Goal: Information Seeking & Learning: Learn about a topic

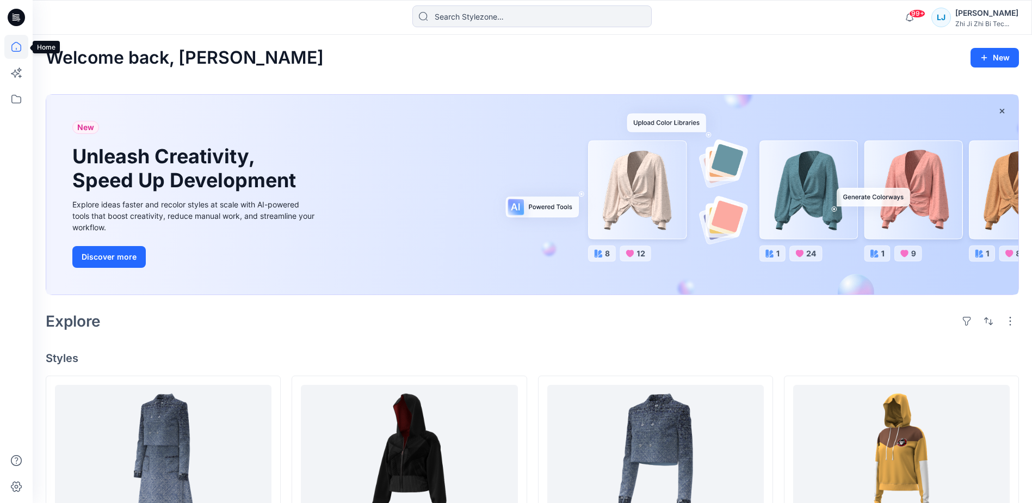
click at [14, 46] on icon at bounding box center [16, 47] width 24 height 24
click at [16, 100] on icon at bounding box center [16, 99] width 24 height 24
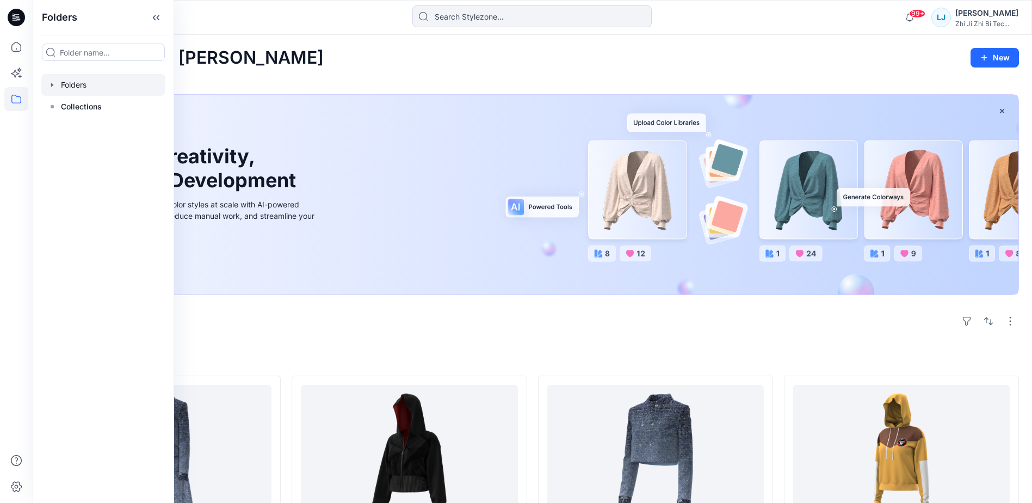
click at [81, 85] on div at bounding box center [103, 85] width 124 height 22
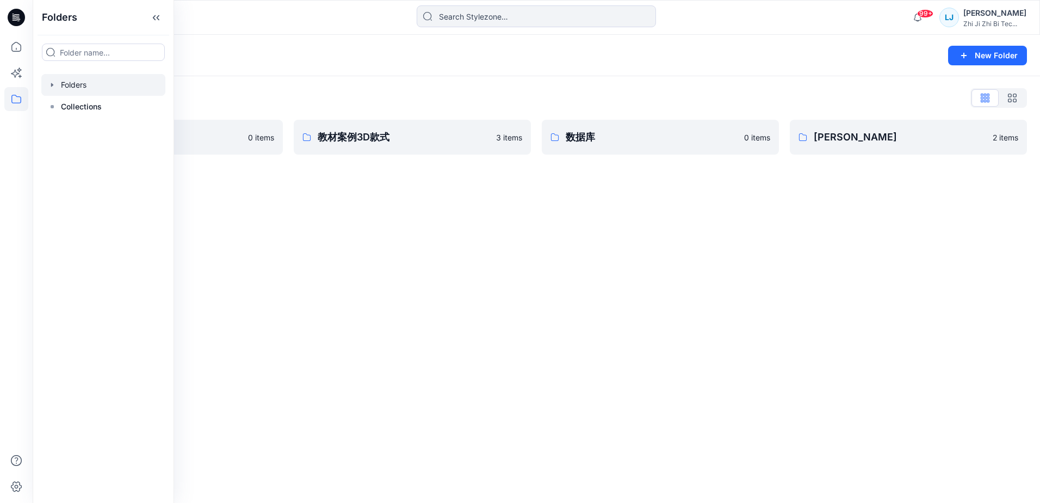
click at [503, 231] on div "Folders New Folder Folders List Seamless 0 items 教材案例3D款式 3 items 数据库 0 items 舜…" at bounding box center [537, 269] width 1008 height 468
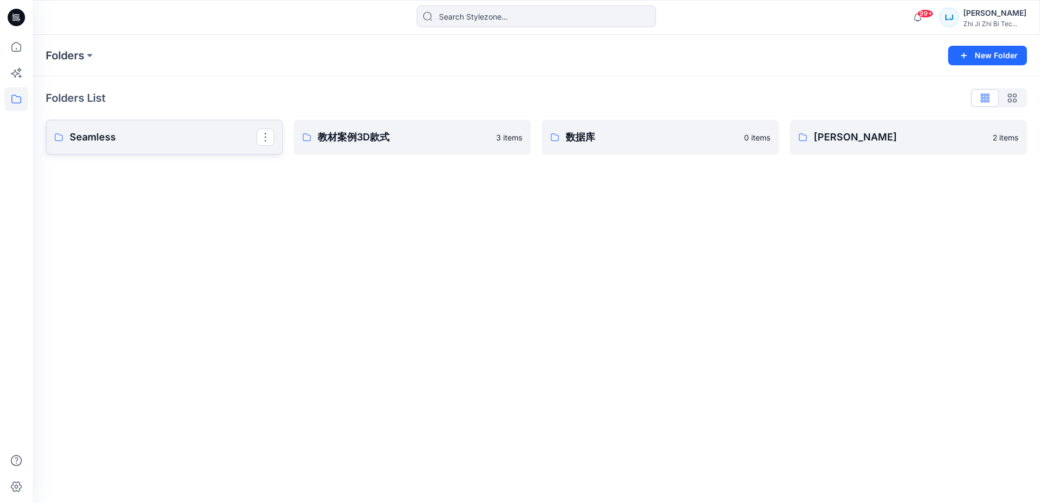
click at [184, 134] on p "Seamless" at bounding box center [163, 137] width 187 height 15
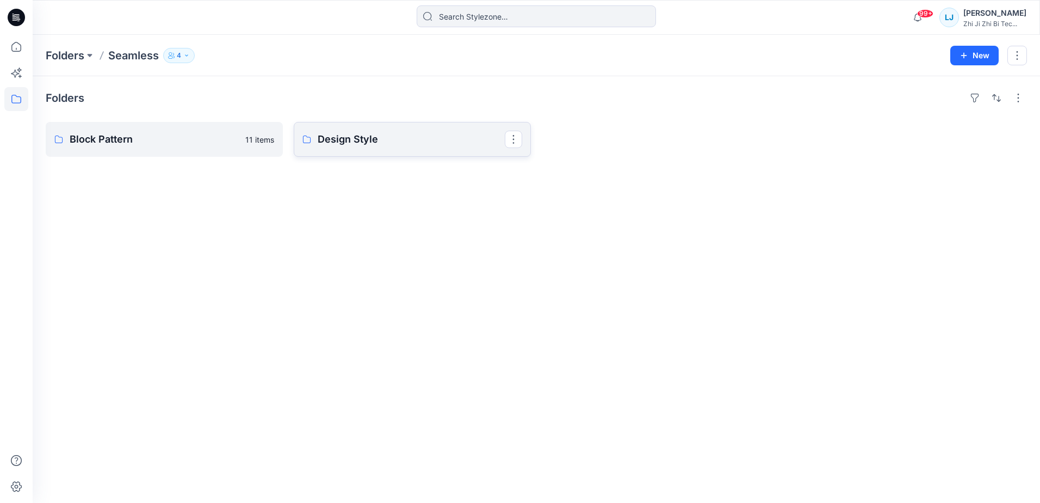
click at [391, 141] on p "Design Style" at bounding box center [411, 139] width 187 height 15
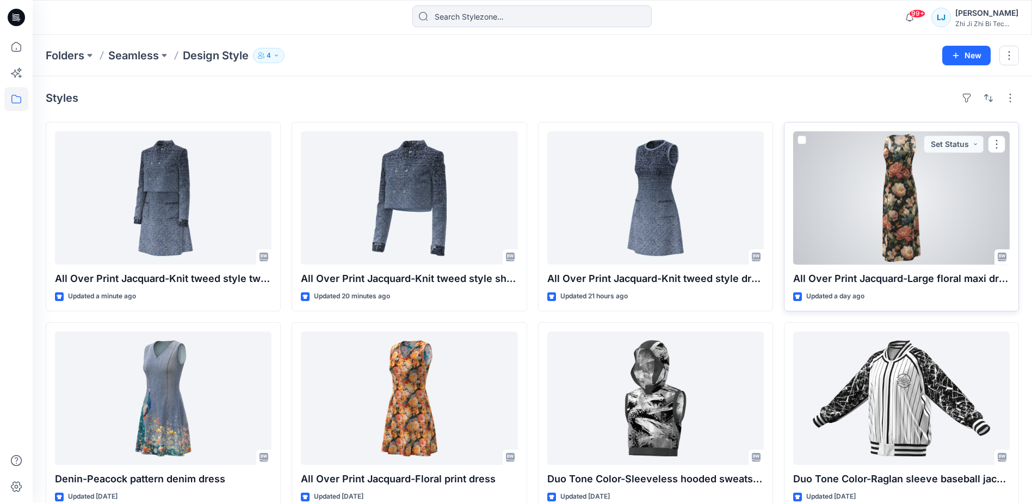
click at [895, 200] on div at bounding box center [901, 197] width 217 height 133
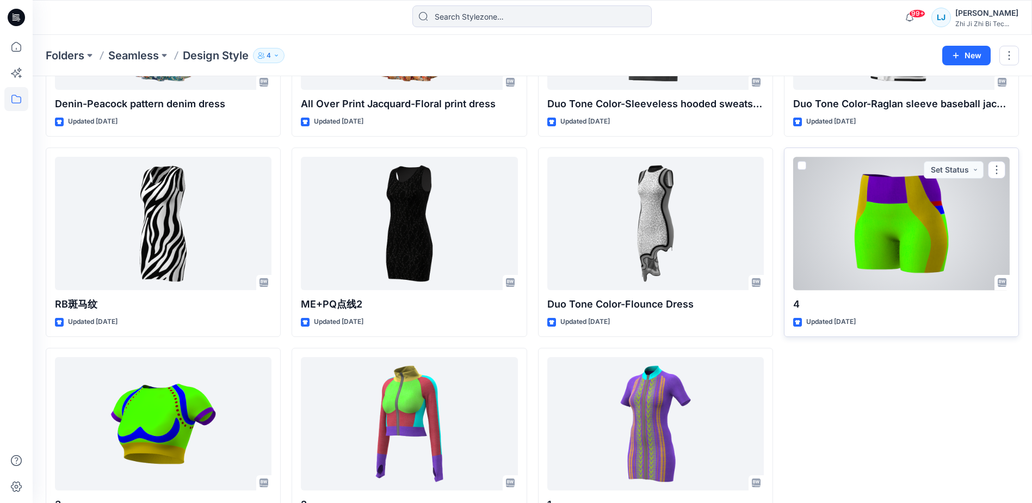
scroll to position [422, 0]
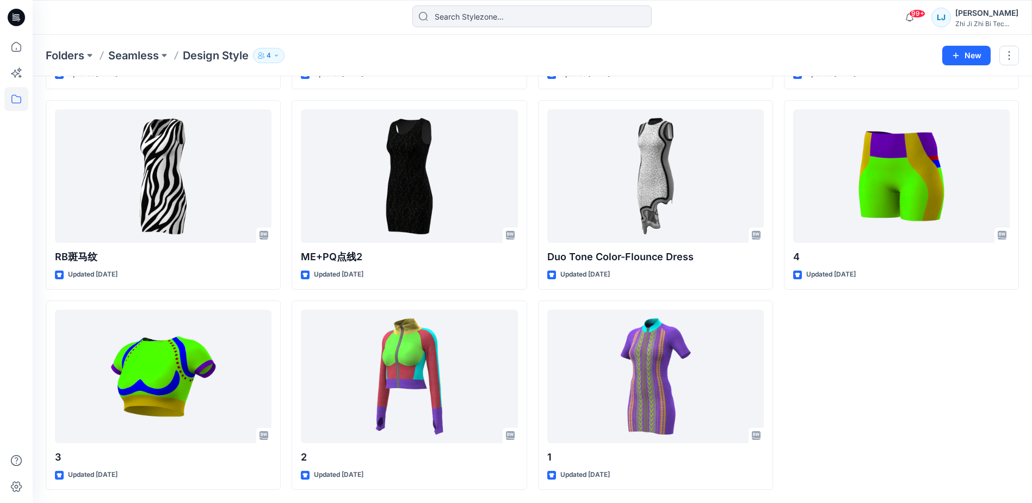
click at [885, 380] on div "All Over Print Jacquard-Large floral maxi dress Updated a day ago Duo Tone Colo…" at bounding box center [901, 95] width 235 height 790
click at [907, 400] on div "All Over Print Jacquard-Large floral maxi dress Updated a day ago Duo Tone Colo…" at bounding box center [901, 95] width 235 height 790
click at [876, 379] on div "All Over Print Jacquard-Large floral maxi dress Updated a day ago Duo Tone Colo…" at bounding box center [901, 95] width 235 height 790
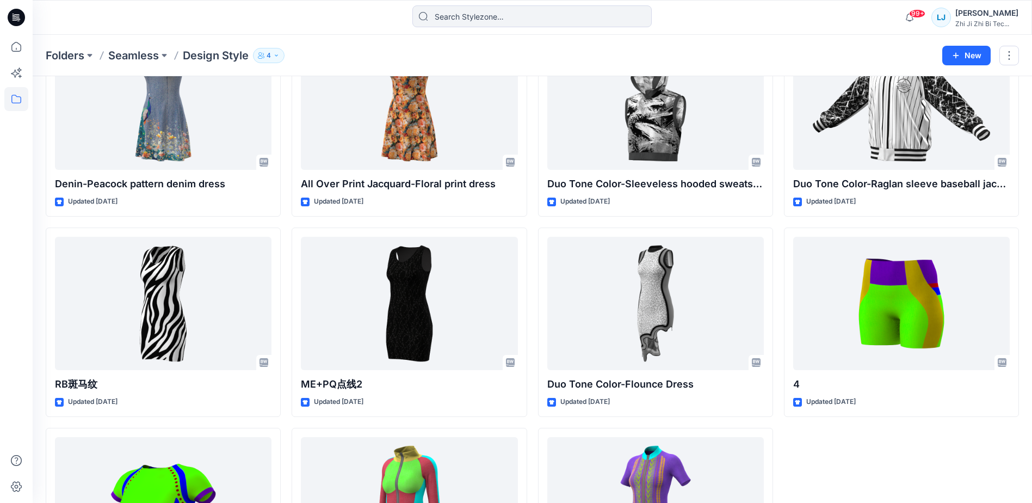
scroll to position [259, 0]
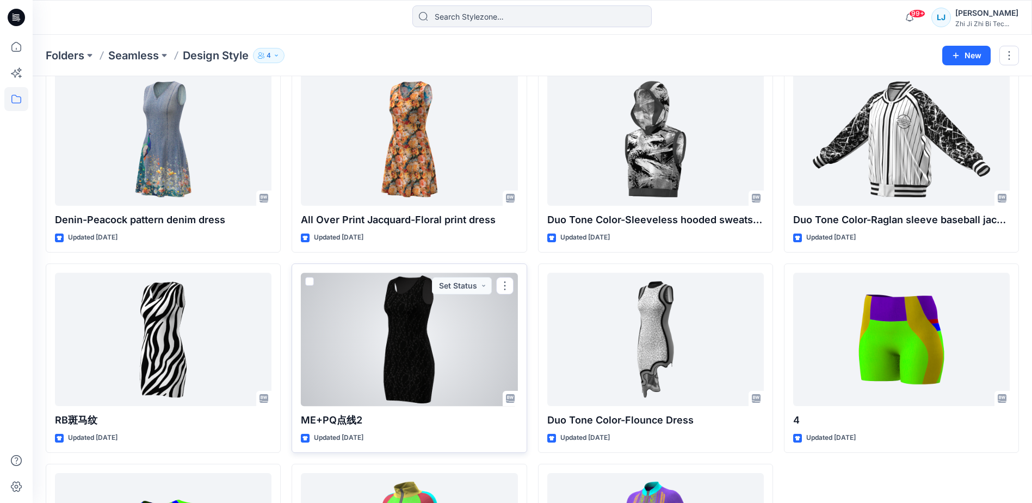
click at [418, 340] on div at bounding box center [409, 339] width 217 height 133
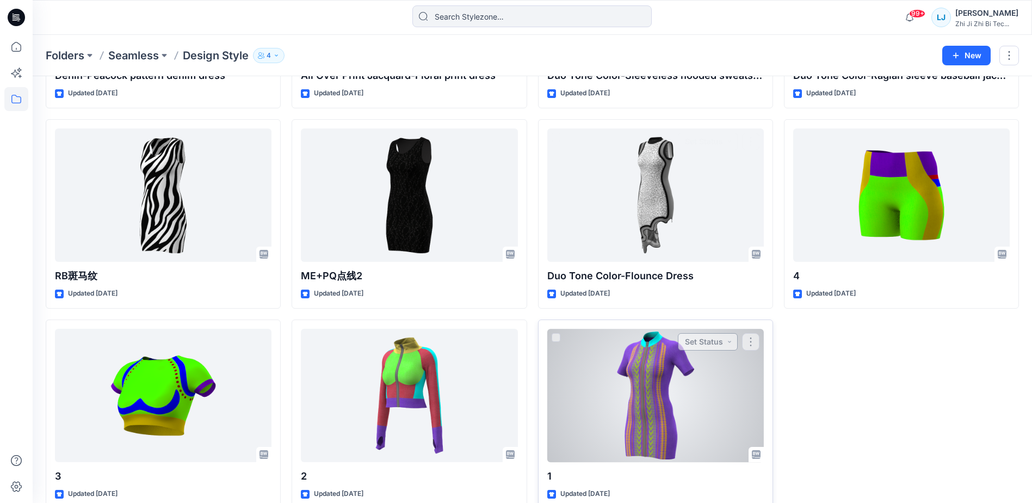
scroll to position [422, 0]
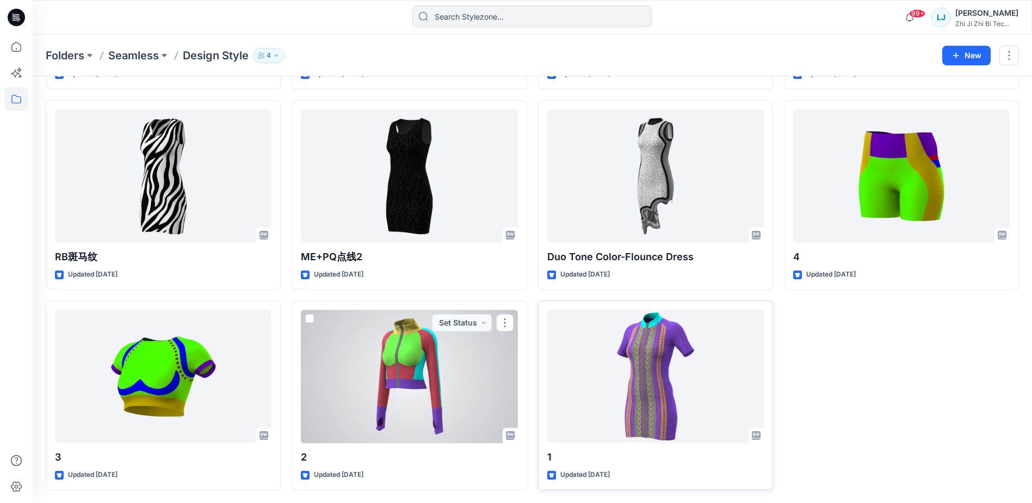
click at [414, 369] on div at bounding box center [409, 376] width 217 height 133
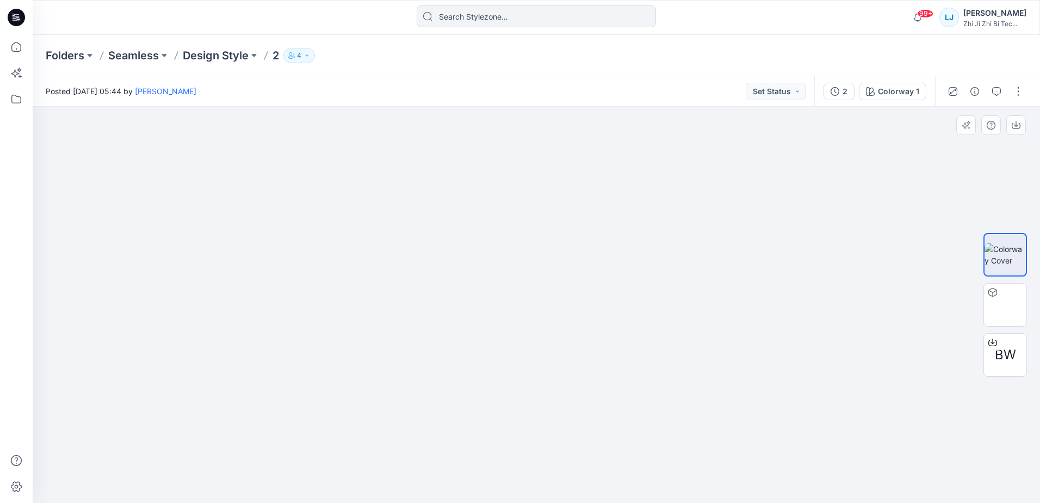
click at [271, 260] on div at bounding box center [537, 305] width 1008 height 396
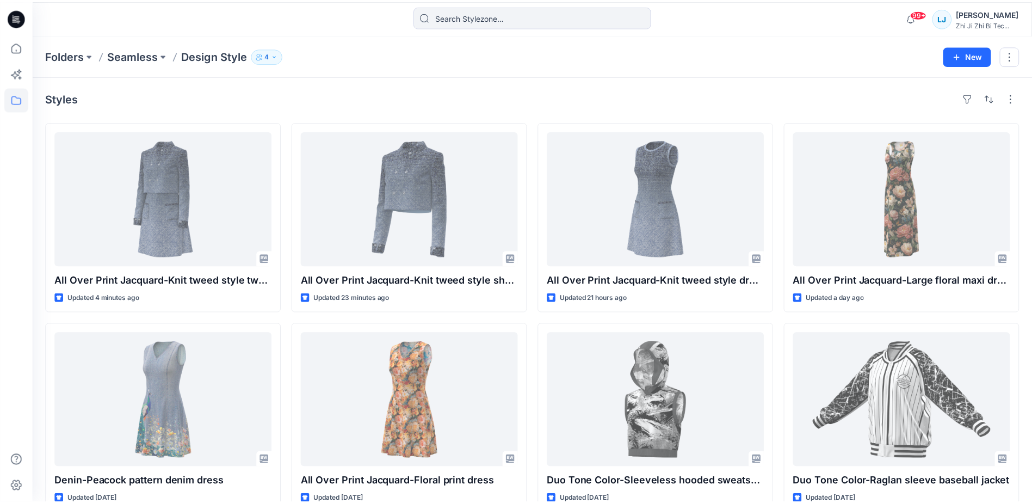
scroll to position [422, 0]
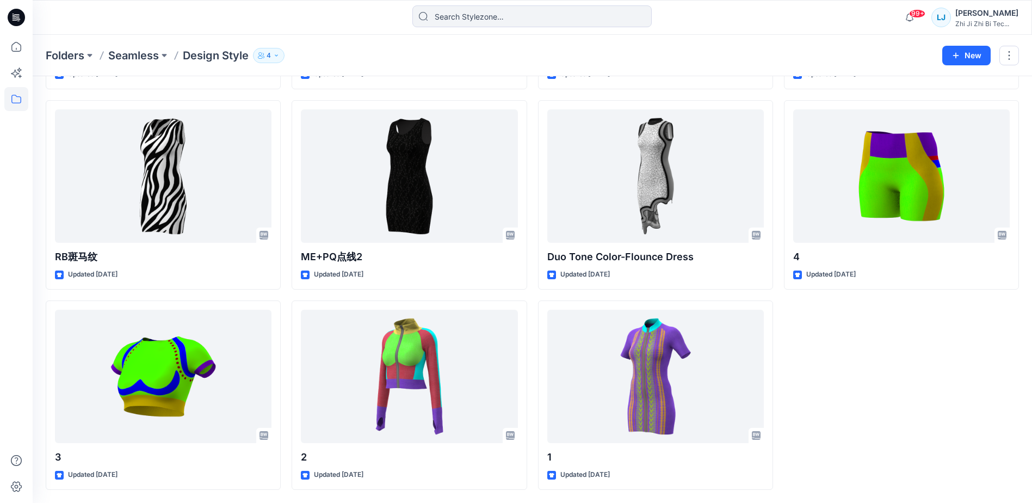
click at [861, 346] on div "All Over Print Jacquard-Large floral maxi dress Updated a day ago Duo Tone Colo…" at bounding box center [901, 95] width 235 height 790
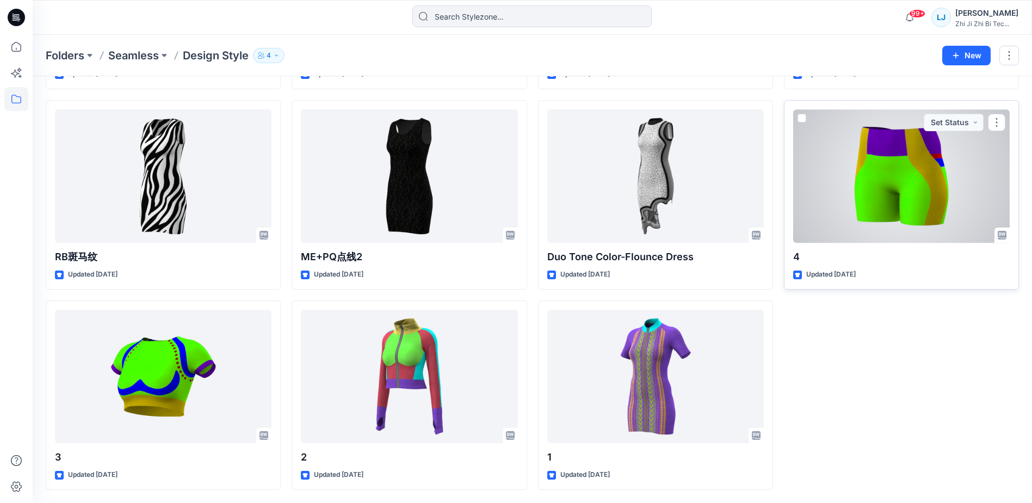
click at [855, 213] on div at bounding box center [901, 175] width 217 height 133
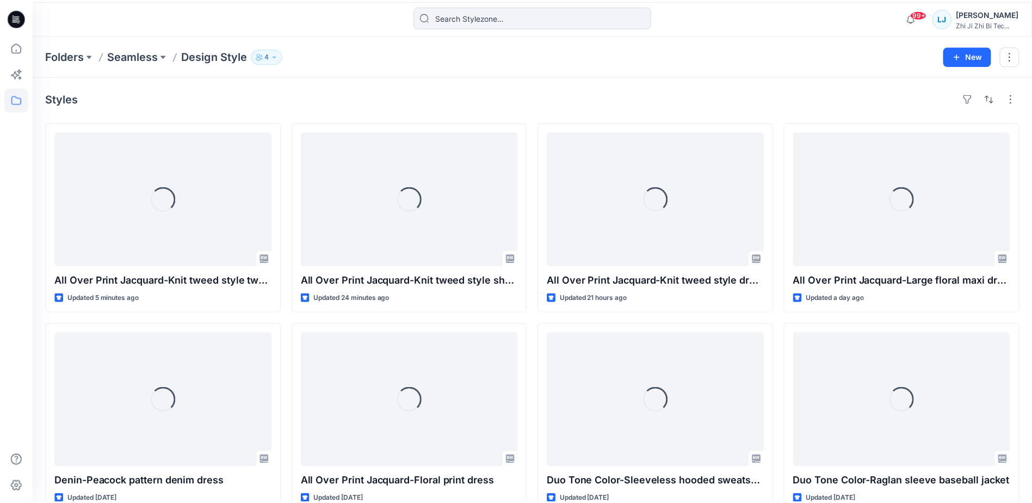
scroll to position [422, 0]
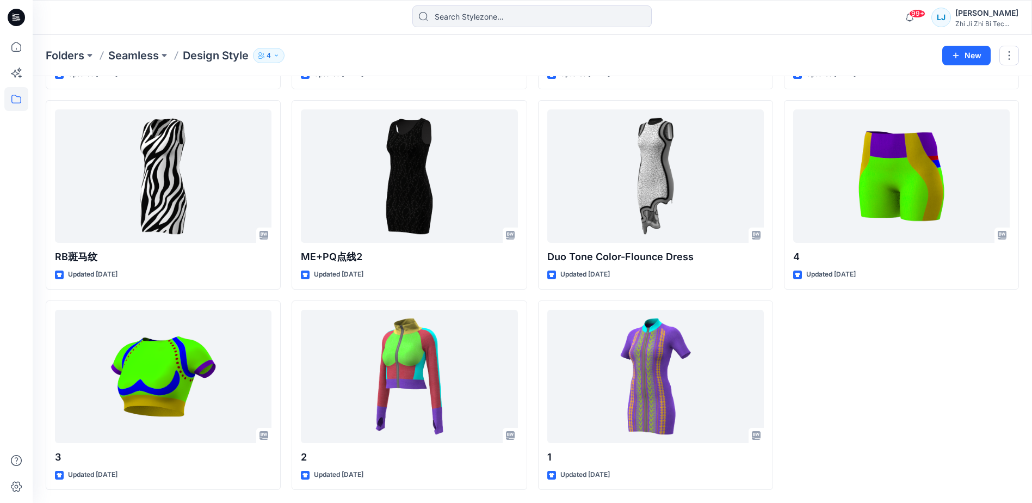
click at [885, 362] on div "All Over Print Jacquard-Large floral maxi dress Updated a day ago Duo Tone Colo…" at bounding box center [901, 95] width 235 height 790
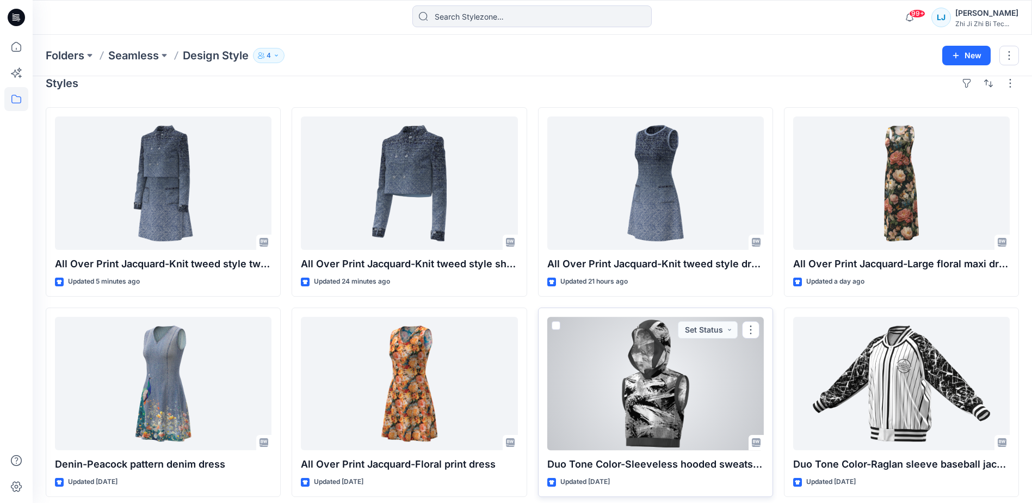
scroll to position [0, 0]
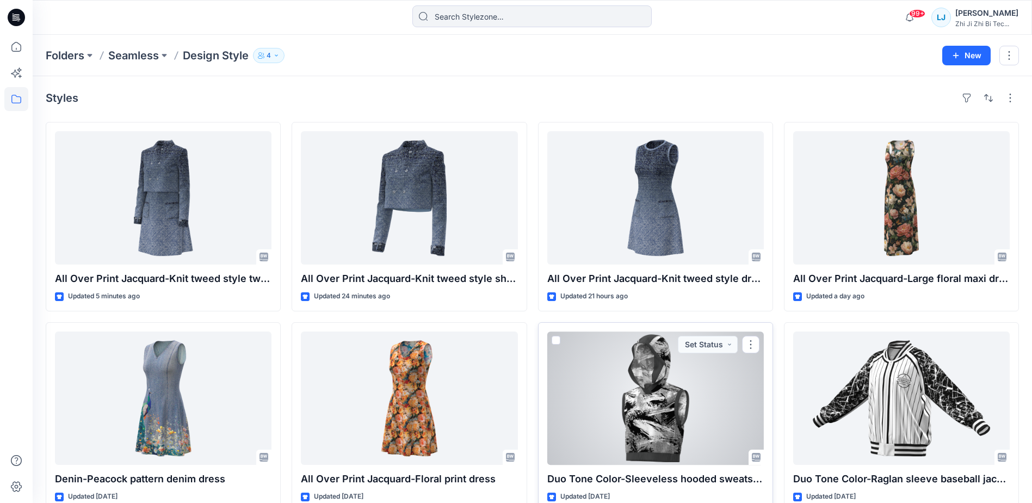
click at [681, 408] on div at bounding box center [655, 397] width 217 height 133
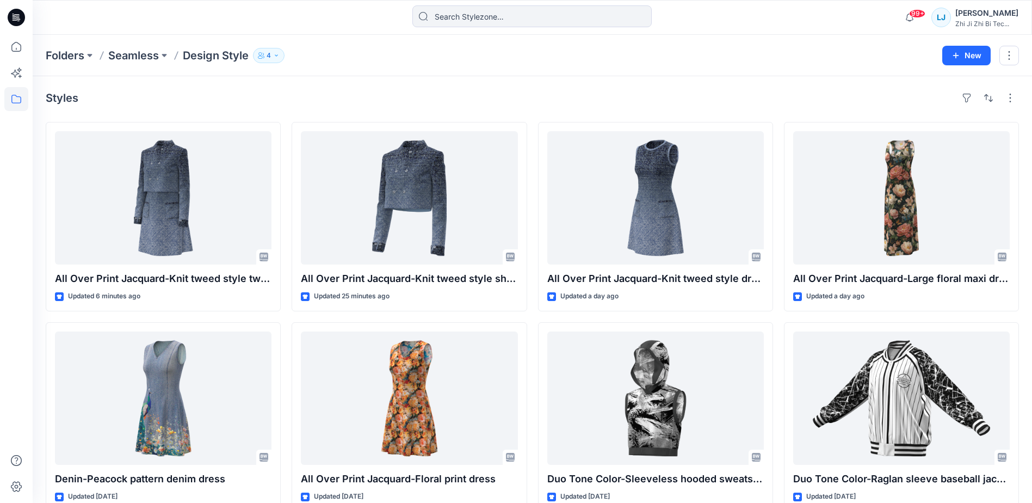
click at [778, 97] on div "Styles" at bounding box center [532, 97] width 973 height 17
click at [142, 60] on p "Seamless" at bounding box center [133, 55] width 51 height 15
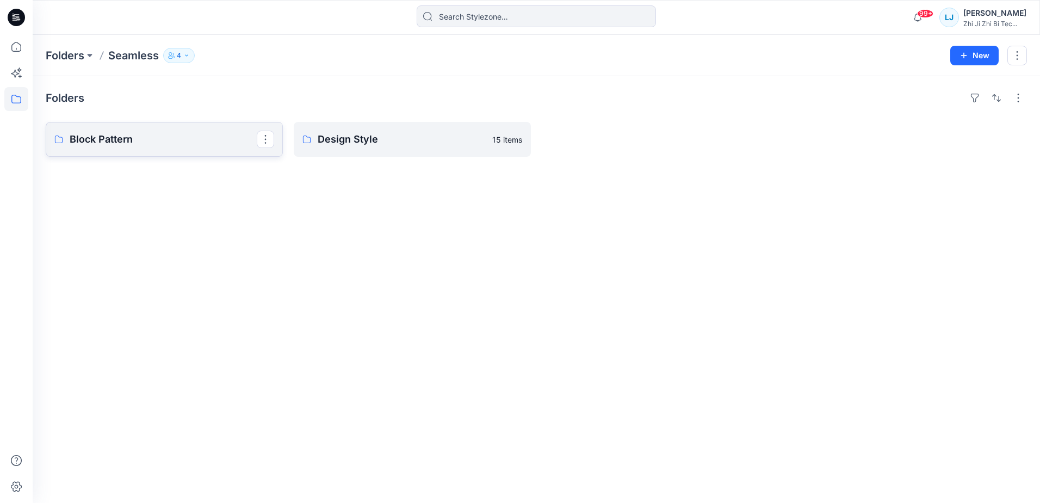
click at [215, 145] on p "Block Pattern" at bounding box center [163, 139] width 187 height 15
click at [66, 60] on p "Folders" at bounding box center [65, 55] width 39 height 15
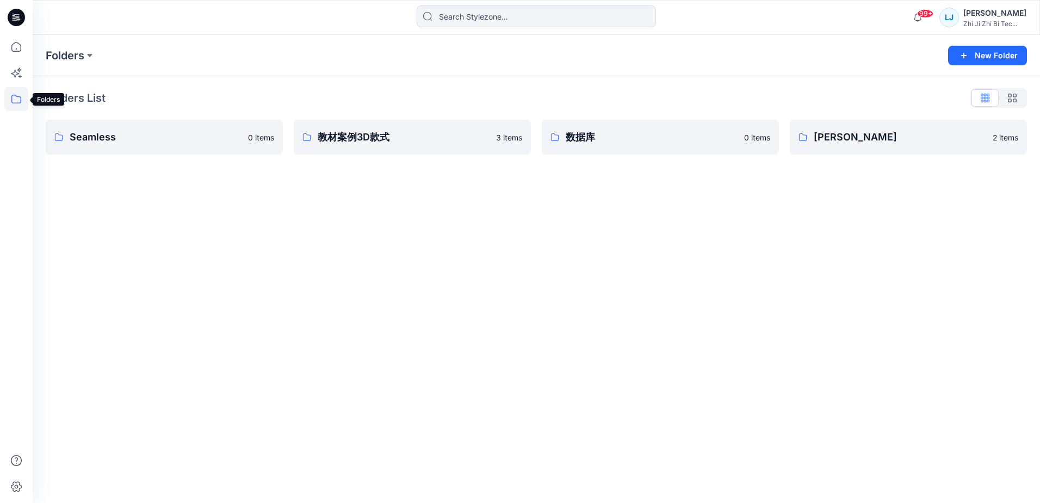
click at [10, 99] on icon at bounding box center [16, 99] width 24 height 24
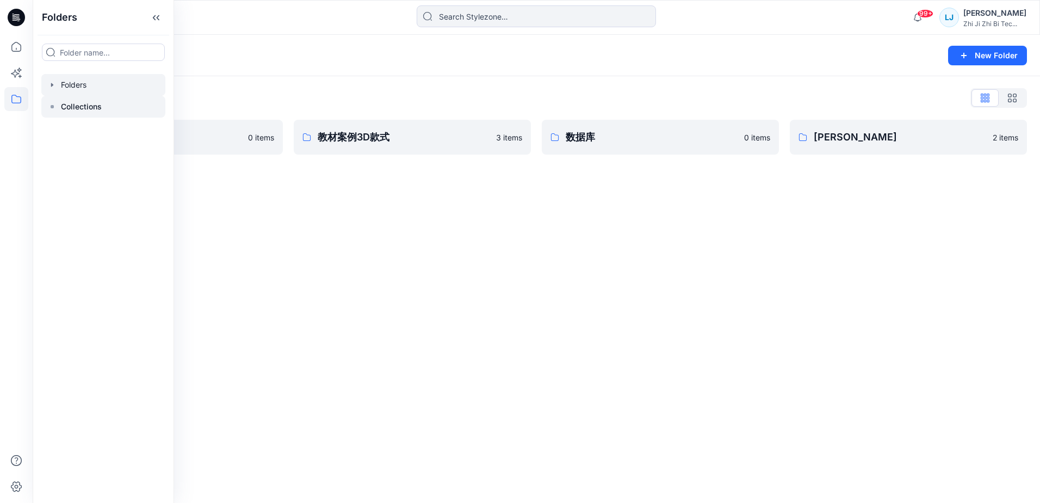
click at [92, 103] on p "Collections" at bounding box center [81, 106] width 41 height 13
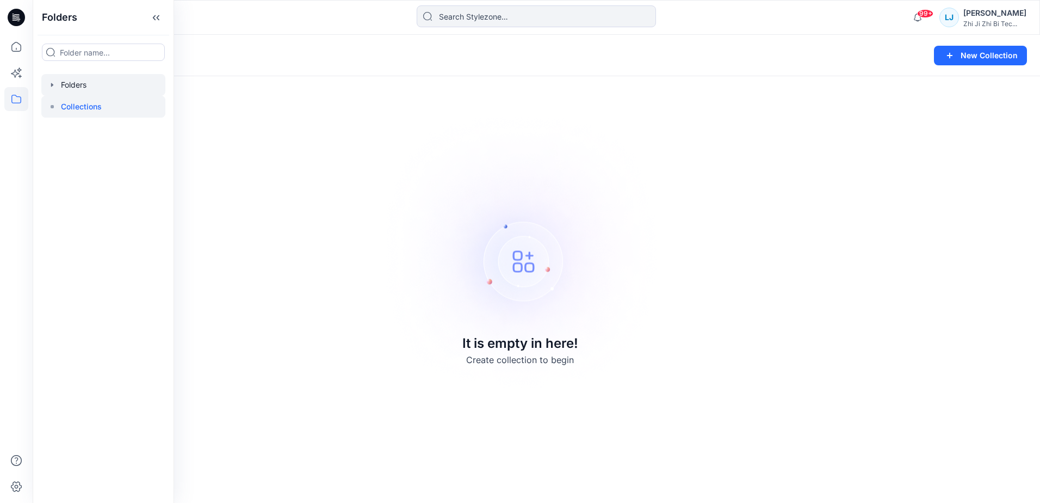
click at [70, 81] on div at bounding box center [103, 85] width 124 height 22
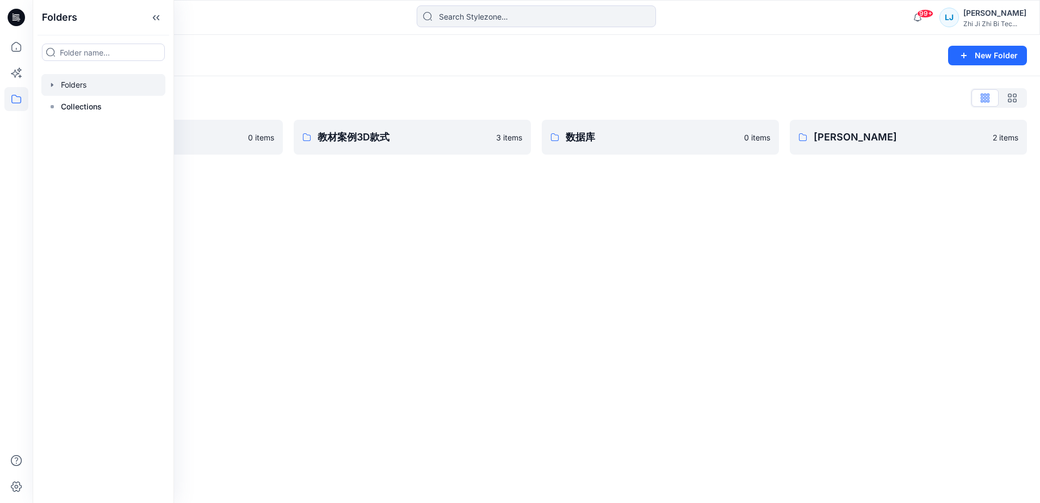
click at [384, 234] on div "Folders New Folder Folders List Seamless 0 items 教材案例3D款式 3 items 数据库 0 items 舜…" at bounding box center [537, 269] width 1008 height 468
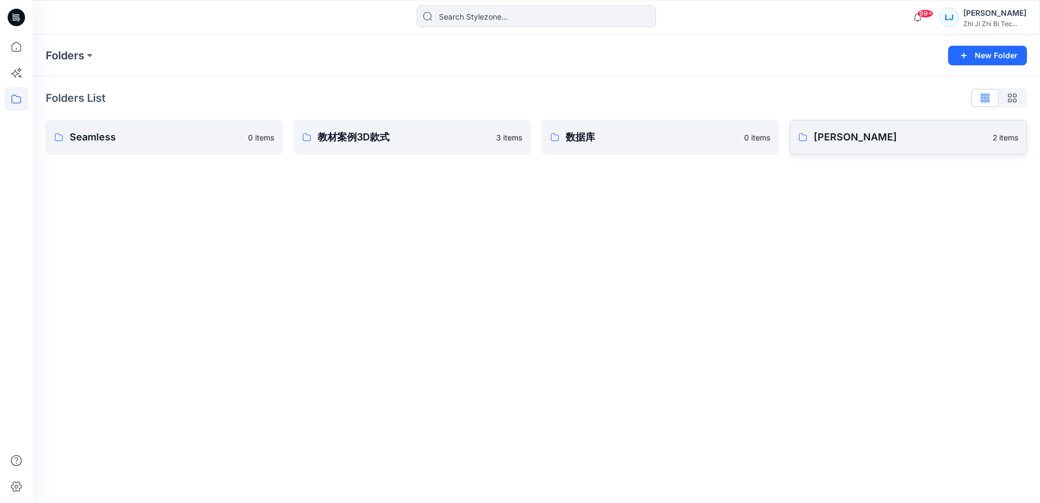
click at [862, 137] on p "[PERSON_NAME]" at bounding box center [900, 137] width 172 height 15
click at [410, 138] on p "教材案例3D款式" at bounding box center [404, 137] width 172 height 15
click at [19, 53] on icon at bounding box center [16, 47] width 24 height 24
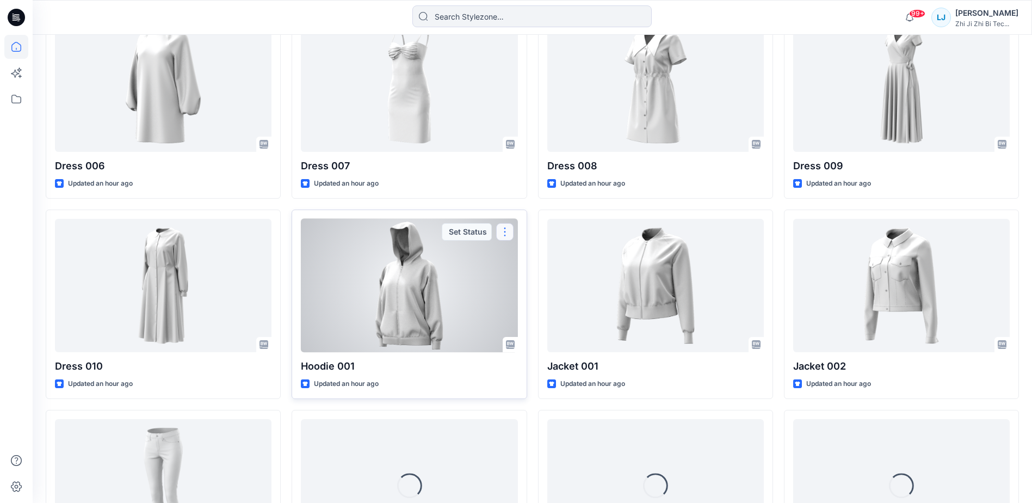
scroll to position [732, 0]
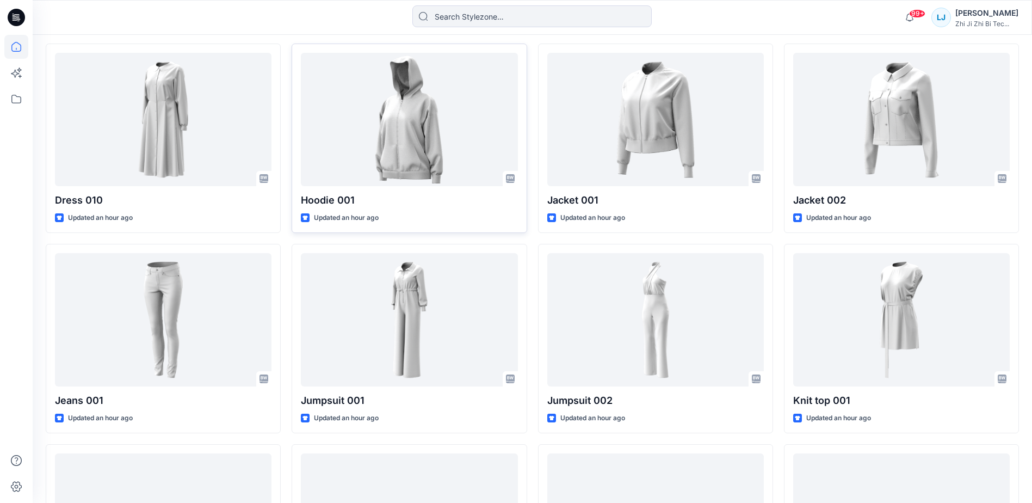
click at [1029, 196] on div "Welcome back, [PERSON_NAME] New New Unleash Creativity, Speed Up Development Ex…" at bounding box center [533, 93] width 1000 height 1583
click at [17, 102] on icon at bounding box center [16, 99] width 24 height 24
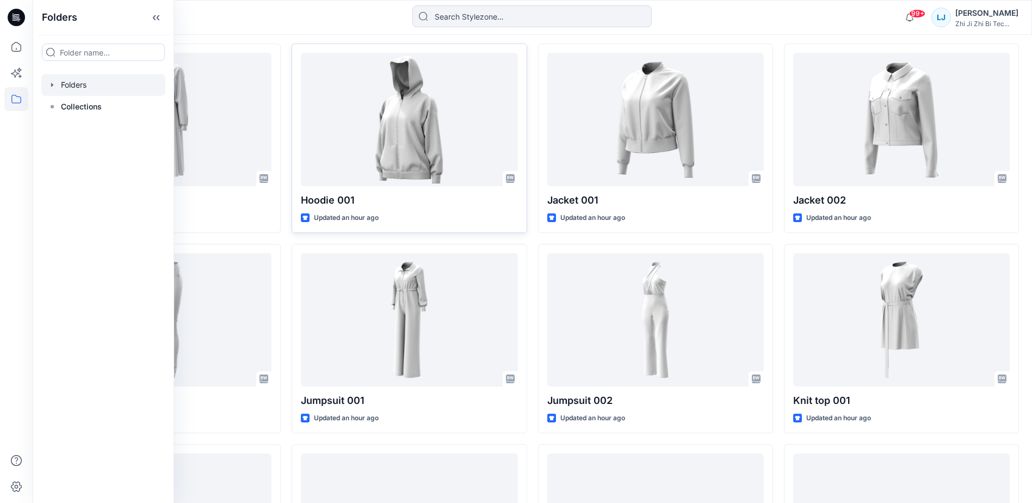
click at [90, 87] on div at bounding box center [103, 85] width 124 height 22
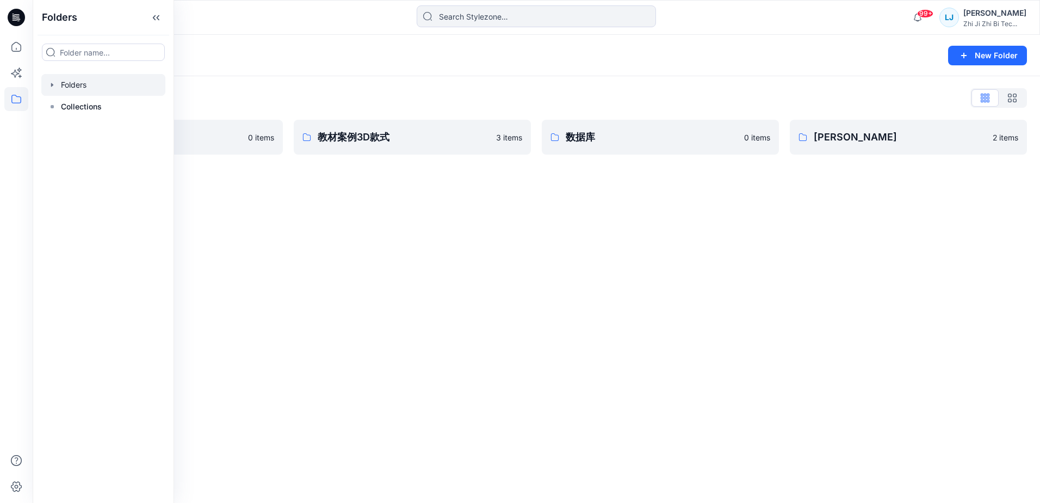
click at [267, 224] on div "Folders New Folder Folders List Seamless 0 items 教材案例3D款式 3 items 数据库 0 items 舜…" at bounding box center [537, 269] width 1008 height 468
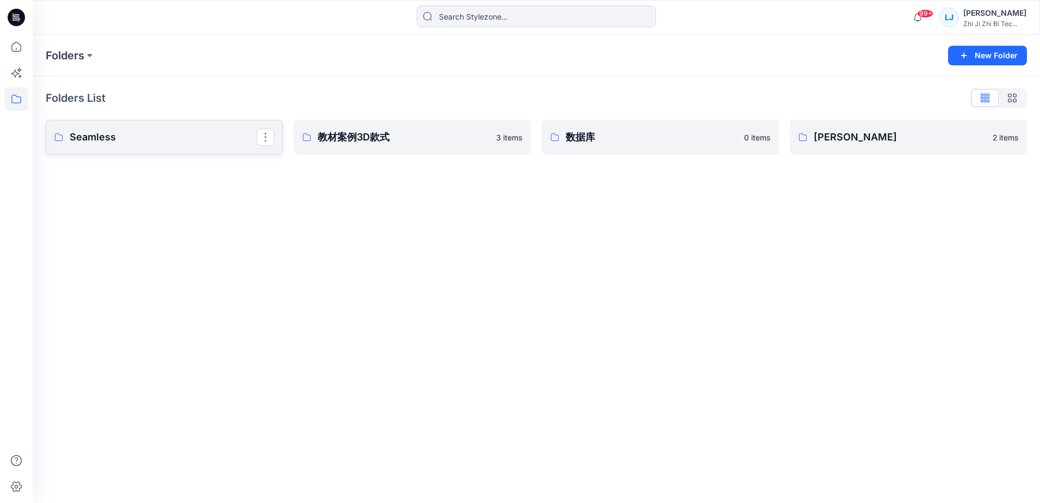
click at [141, 141] on p "Seamless" at bounding box center [163, 137] width 187 height 15
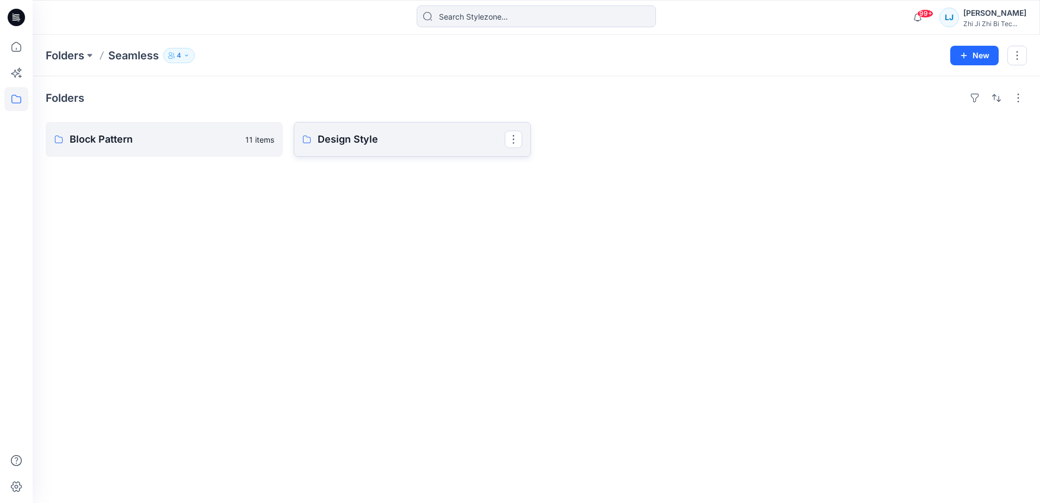
click at [373, 150] on link "Design Style" at bounding box center [412, 139] width 237 height 35
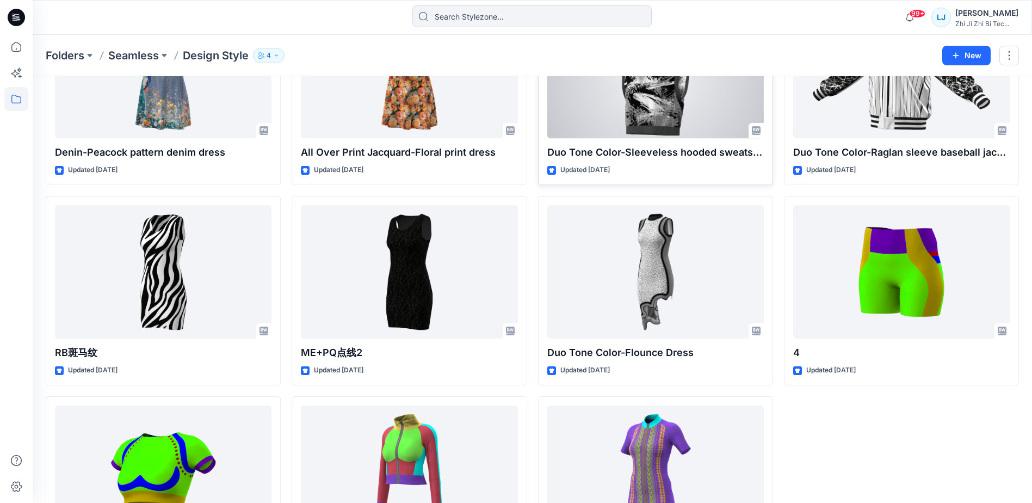
scroll to position [109, 0]
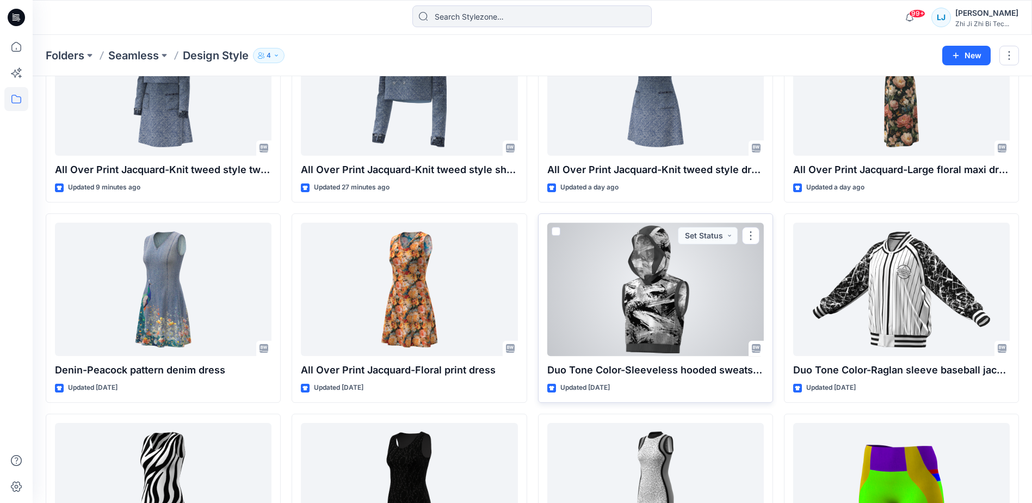
click at [652, 282] on div at bounding box center [655, 289] width 217 height 133
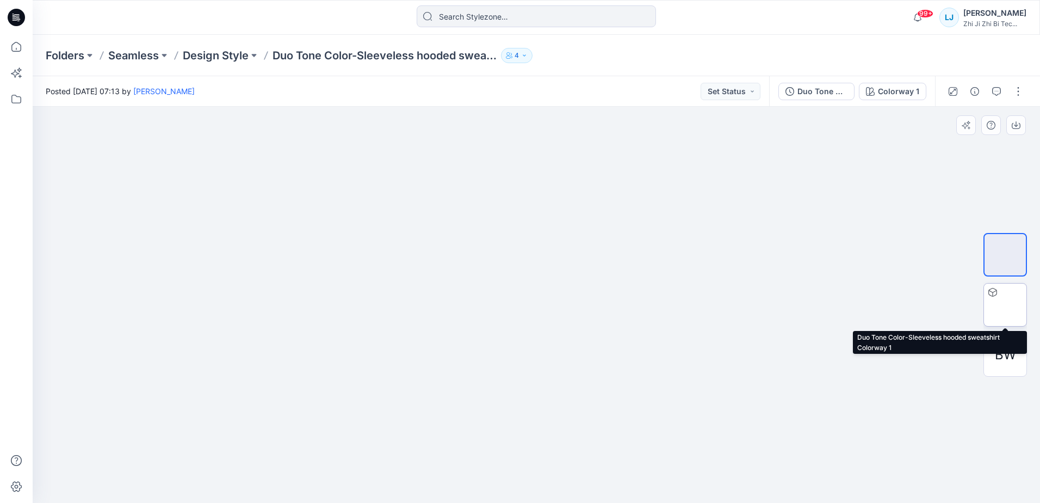
click at [1008, 304] on img at bounding box center [1005, 305] width 42 height 42
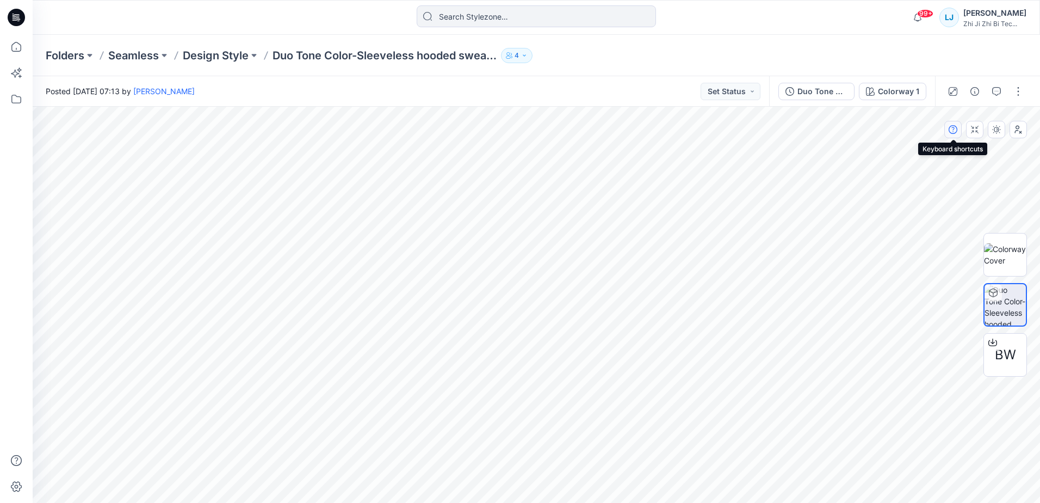
click at [953, 130] on icon "button" at bounding box center [953, 129] width 9 height 9
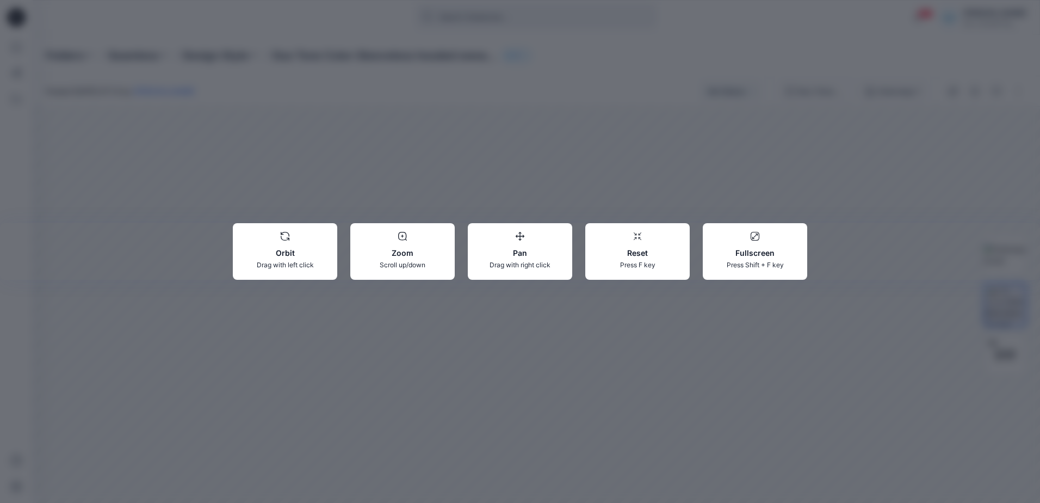
click at [397, 255] on p "Zoom" at bounding box center [402, 252] width 87 height 11
click at [405, 237] on icon at bounding box center [402, 236] width 9 height 9
click at [704, 317] on div "Orbit Drag with left click Zoom Scroll up/down Pan Drag with right click Reset …" at bounding box center [520, 251] width 1040 height 503
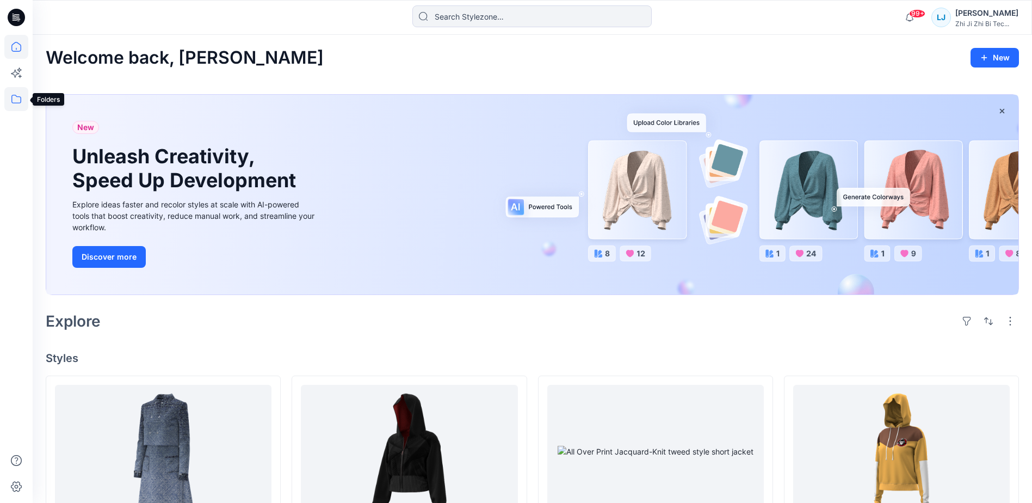
click at [13, 96] on icon at bounding box center [16, 99] width 24 height 24
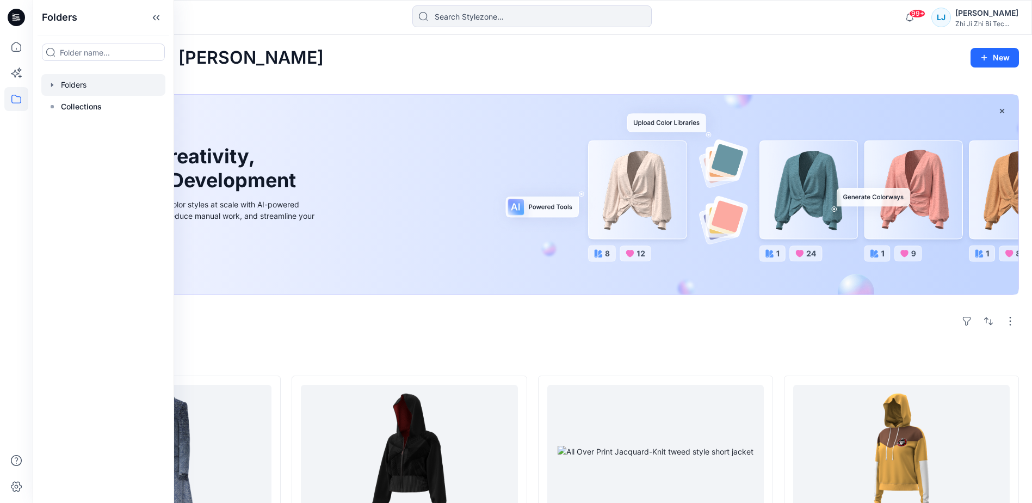
click at [64, 88] on div at bounding box center [103, 85] width 124 height 22
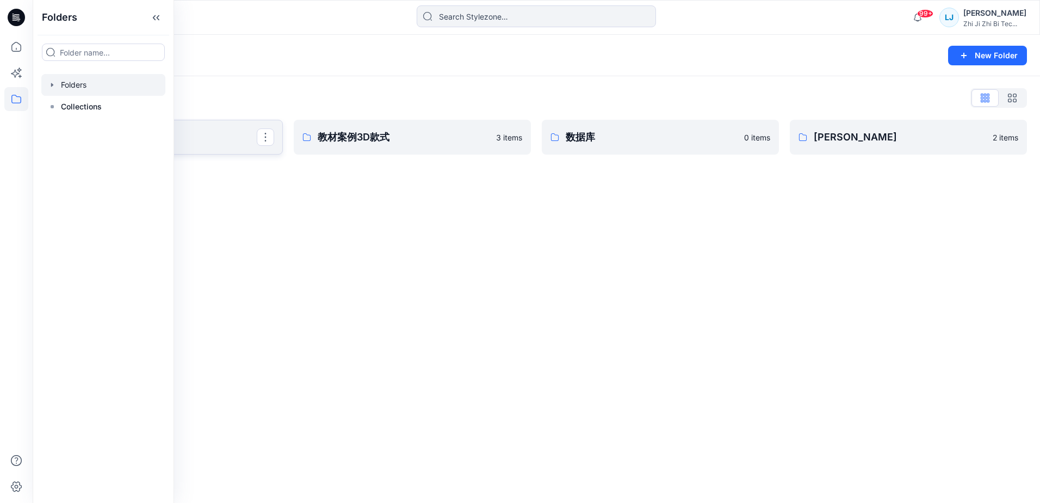
click at [227, 135] on p "Seamless" at bounding box center [163, 137] width 187 height 15
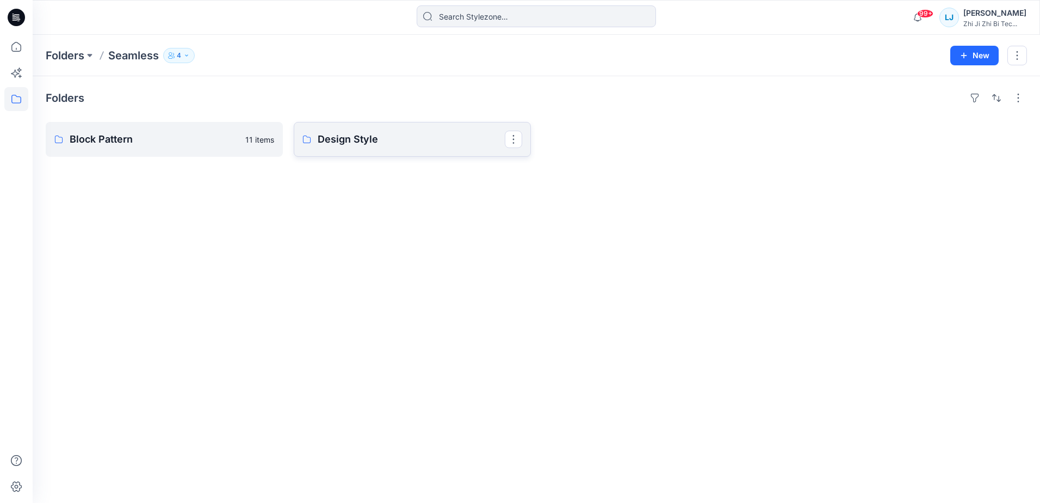
click at [377, 147] on link "Design Style" at bounding box center [412, 139] width 237 height 35
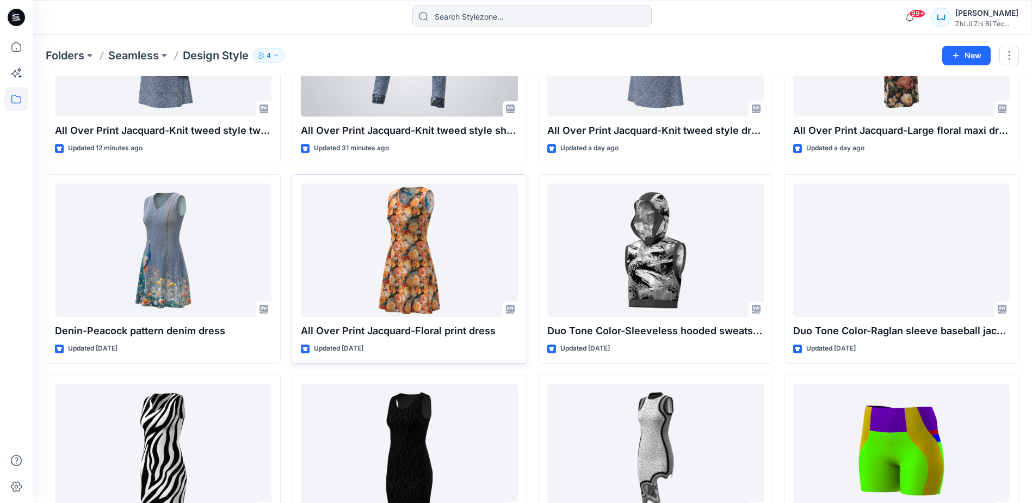
scroll to position [150, 0]
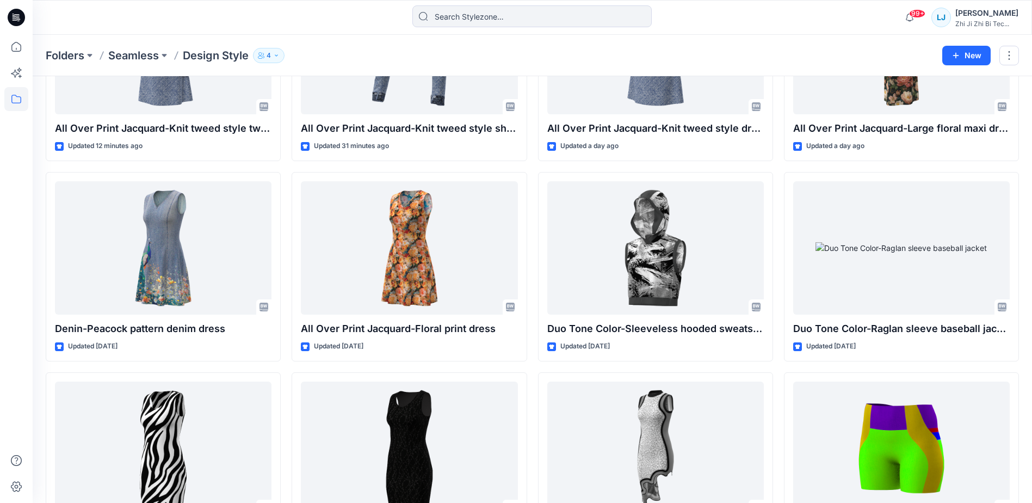
click at [1027, 368] on div "Styles All Over Print Jacquard-Knit tweed style two piece set Updated 12 minute…" at bounding box center [533, 350] width 1000 height 849
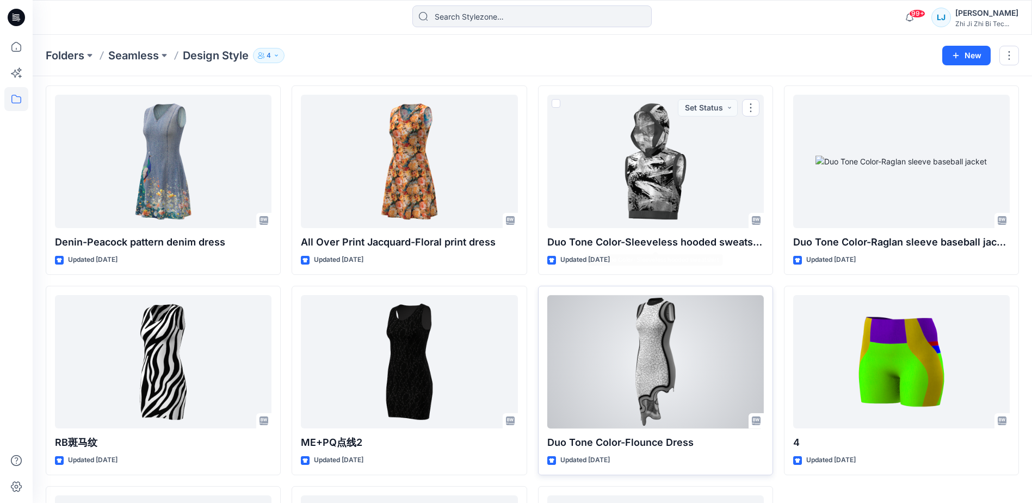
scroll to position [422, 0]
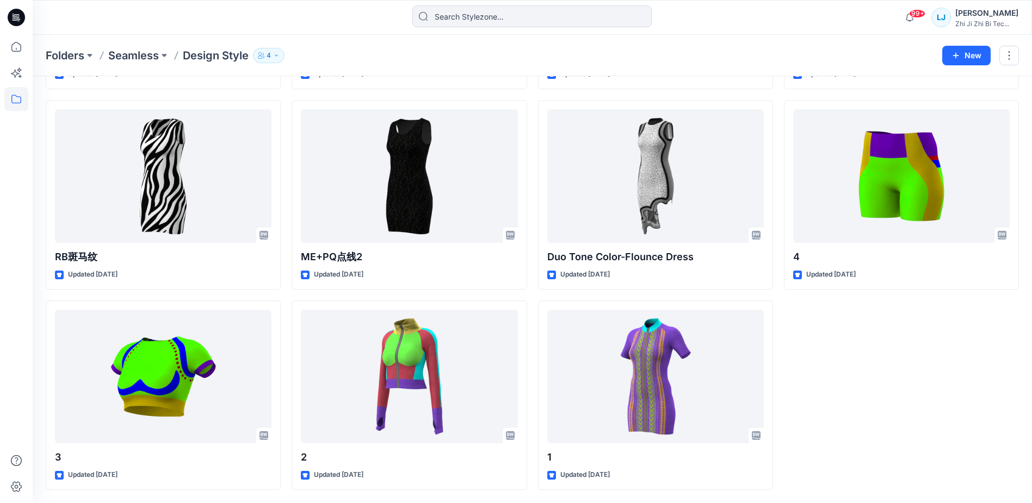
click at [878, 322] on div "All Over Print Jacquard-Large floral maxi dress Updated a day ago Duo Tone Colo…" at bounding box center [901, 95] width 235 height 790
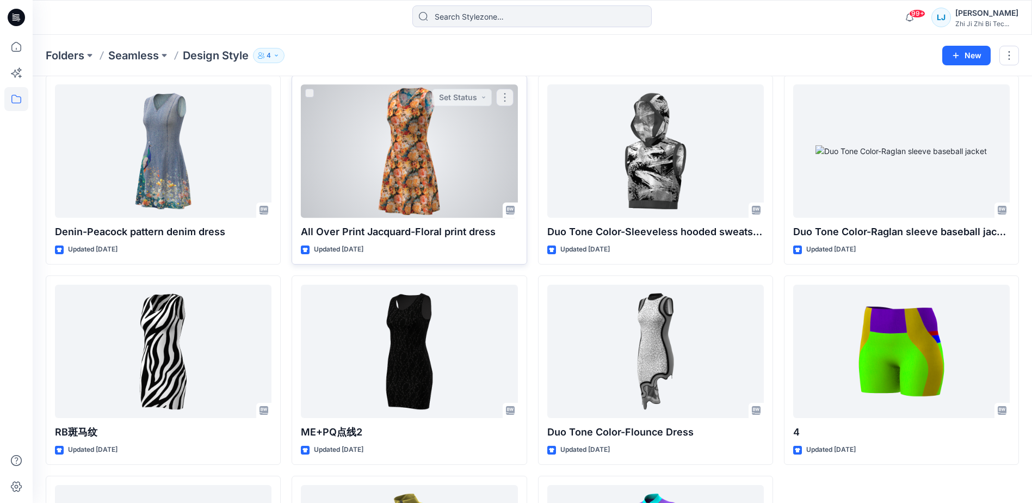
scroll to position [368, 0]
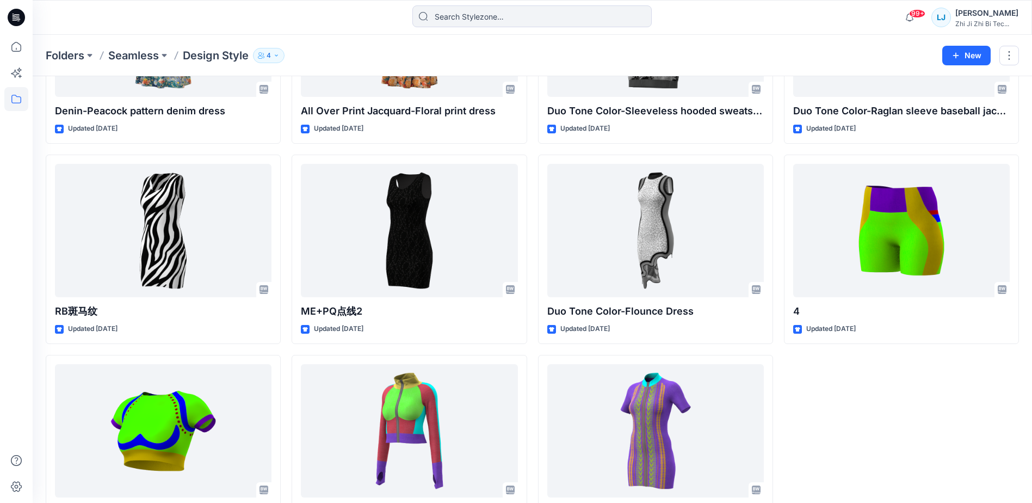
click at [880, 430] on div "All Over Print Jacquard-Large floral maxi dress Updated a day ago Duo Tone Colo…" at bounding box center [901, 149] width 235 height 790
click at [946, 410] on div "All Over Print Jacquard-Large floral maxi dress Updated a day ago Duo Tone Colo…" at bounding box center [901, 149] width 235 height 790
click at [913, 415] on div "All Over Print Jacquard-Large floral maxi dress Updated a day ago Duo Tone Colo…" at bounding box center [901, 149] width 235 height 790
